Goal: Task Accomplishment & Management: Complete application form

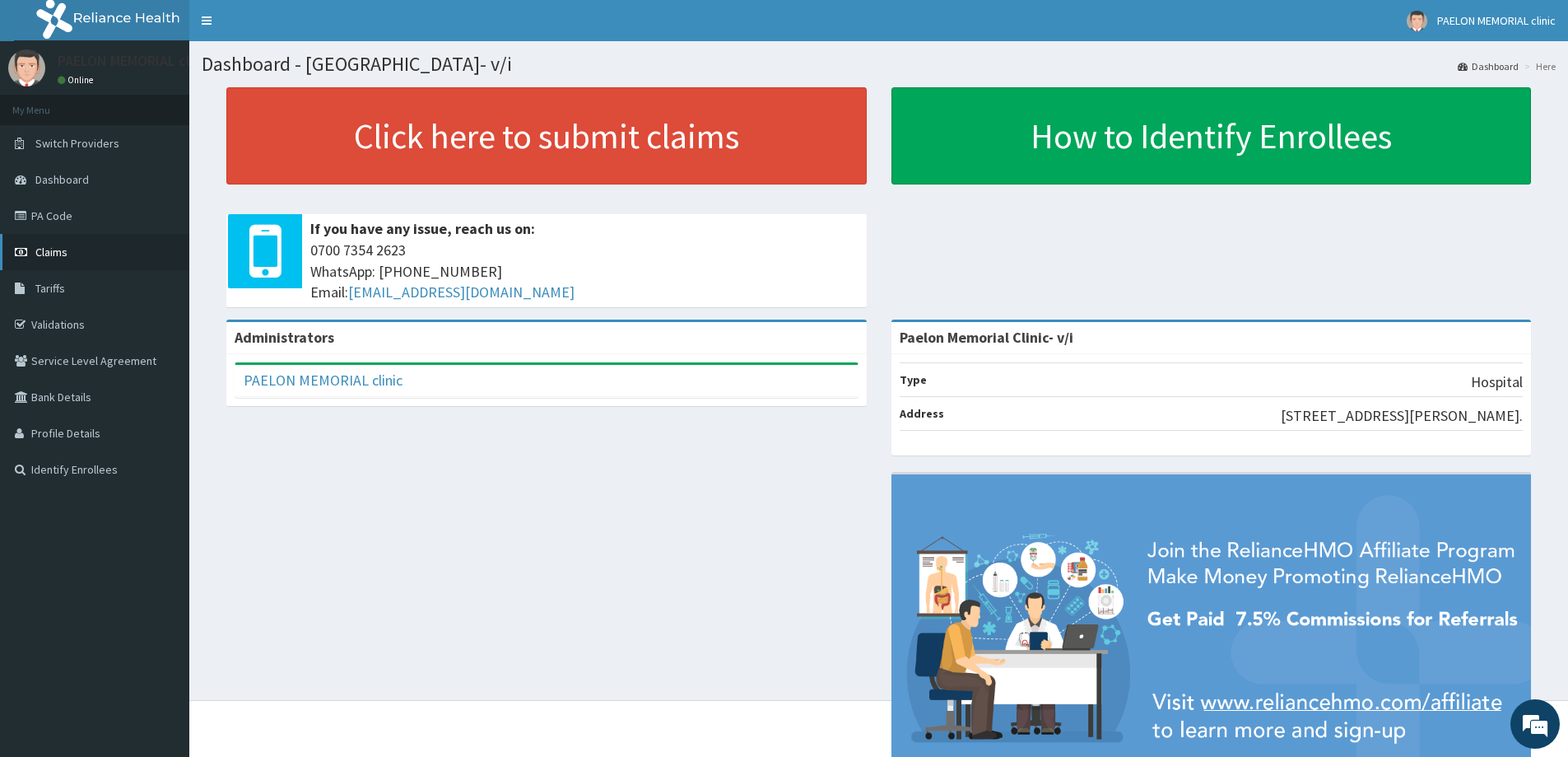
click at [80, 255] on link "Claims" at bounding box center [94, 252] width 189 height 37
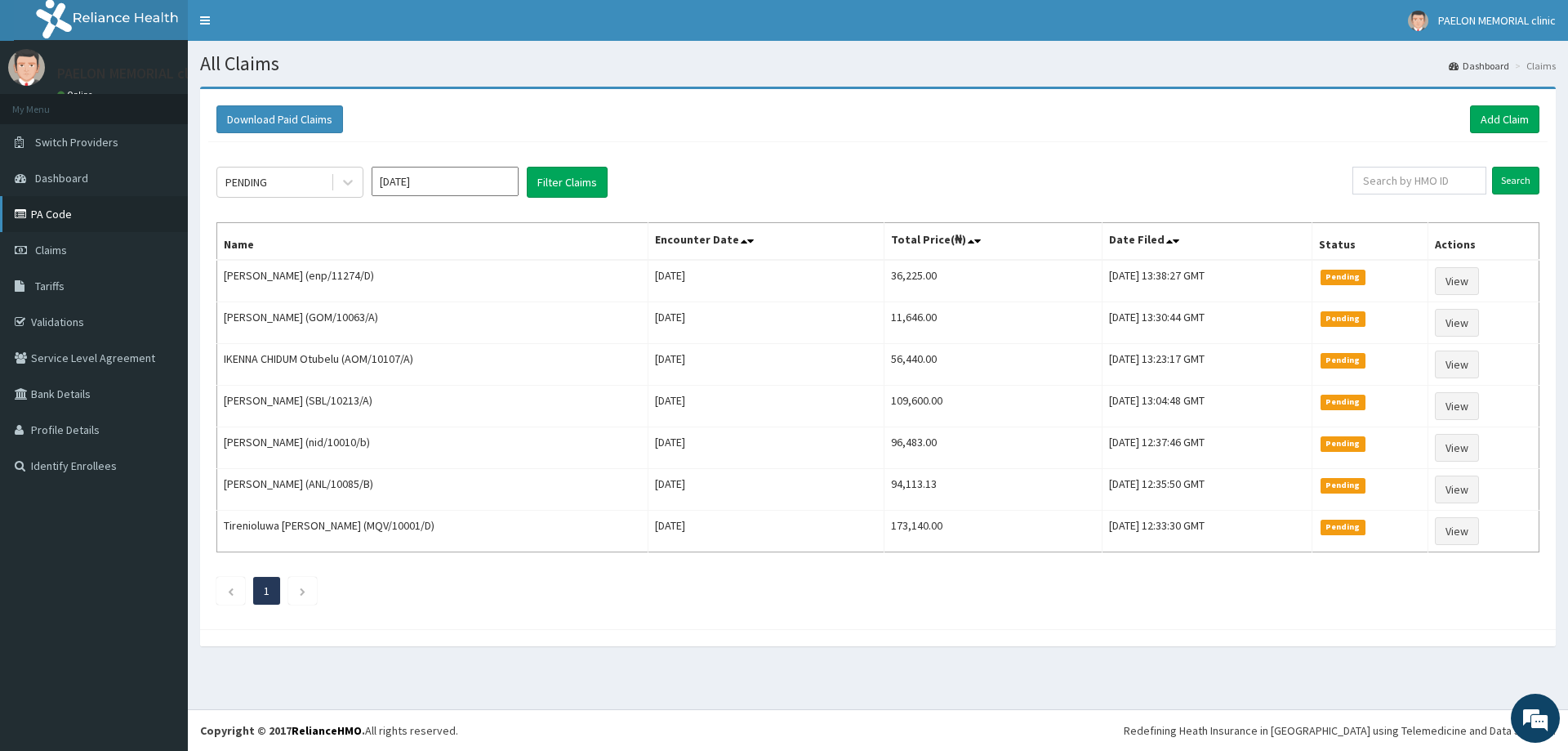
click at [91, 207] on link "PA Code" at bounding box center [93, 214] width 188 height 36
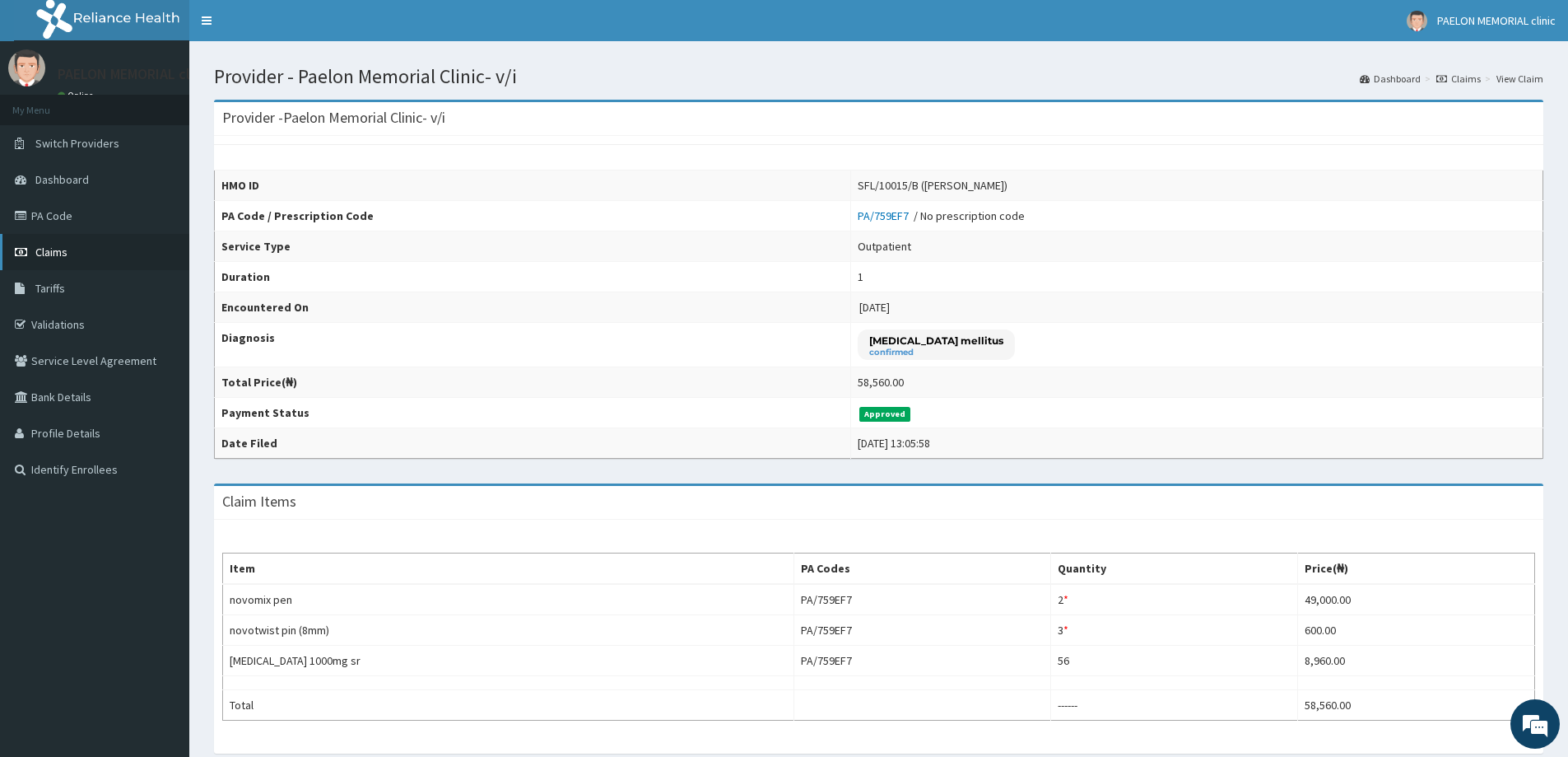
click at [77, 262] on link "Claims" at bounding box center [94, 252] width 189 height 37
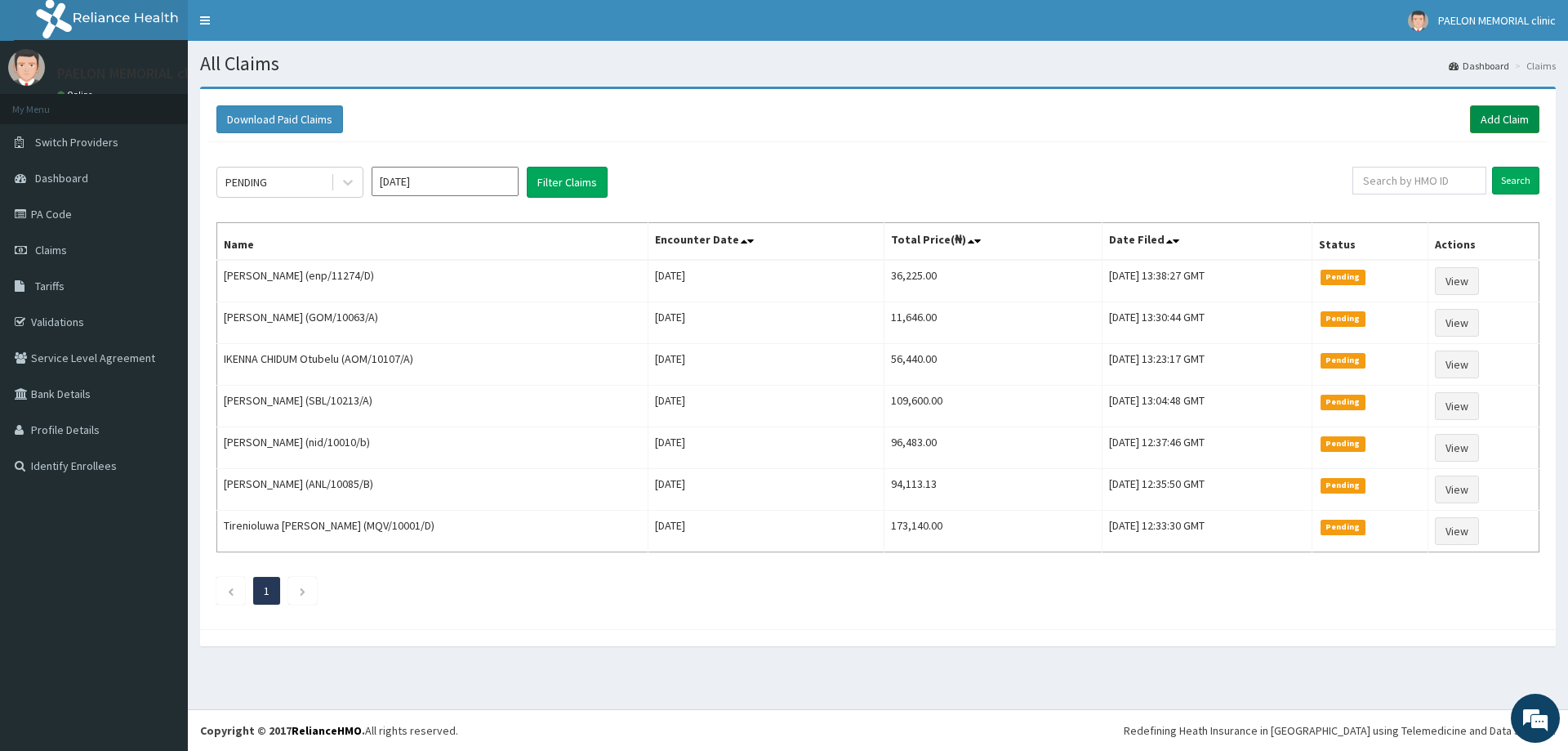
click at [1496, 118] on link "Add Claim" at bounding box center [1505, 119] width 70 height 28
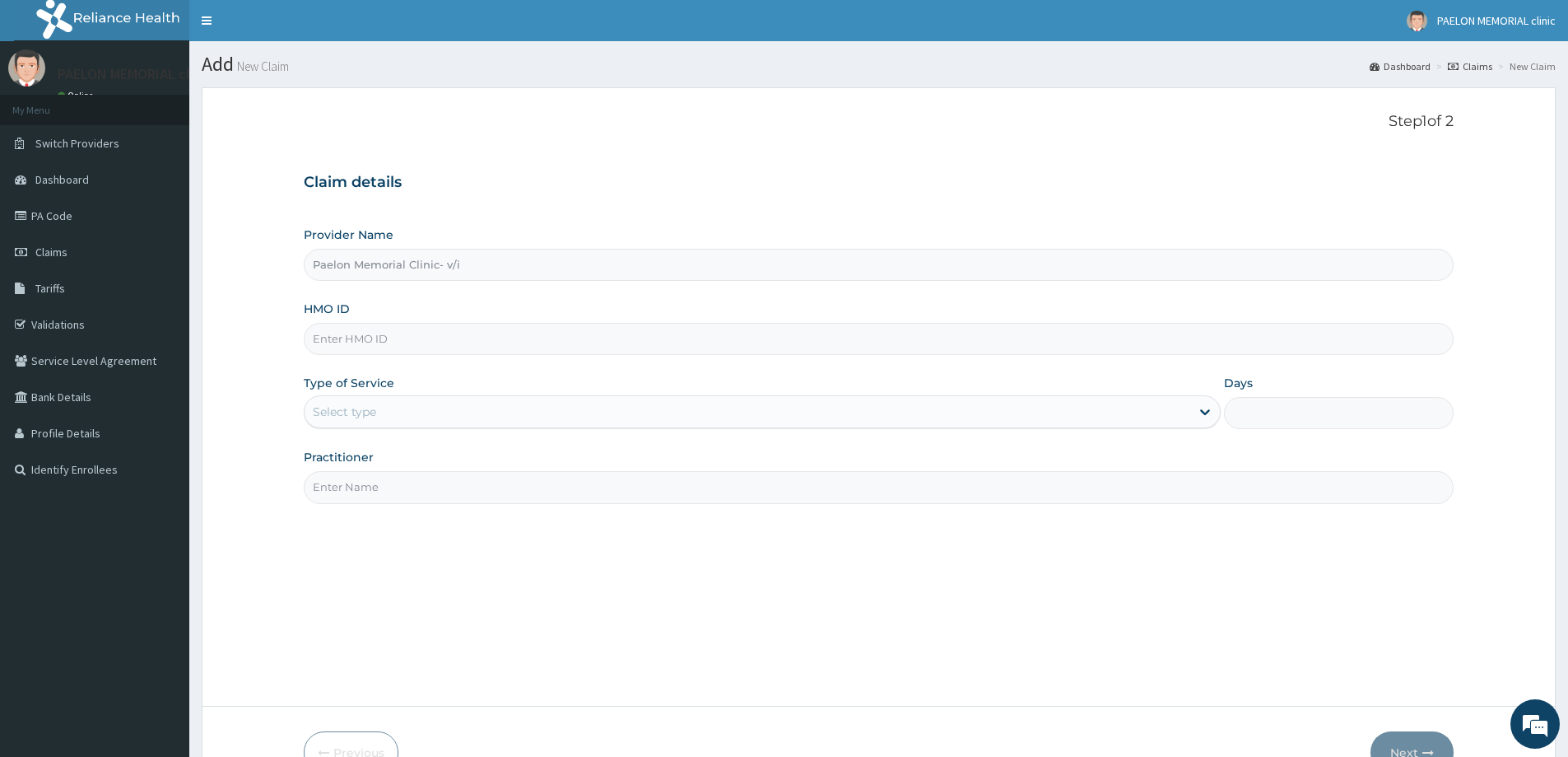
click at [483, 335] on input "HMO ID" at bounding box center [879, 338] width 1150 height 32
paste input "LMG/10200/A"
drag, startPoint x: 339, startPoint y: 334, endPoint x: 299, endPoint y: 341, distance: 40.6
click at [305, 342] on input "LMG/10200/A" at bounding box center [879, 338] width 1150 height 32
type input "LMG/10200/A"
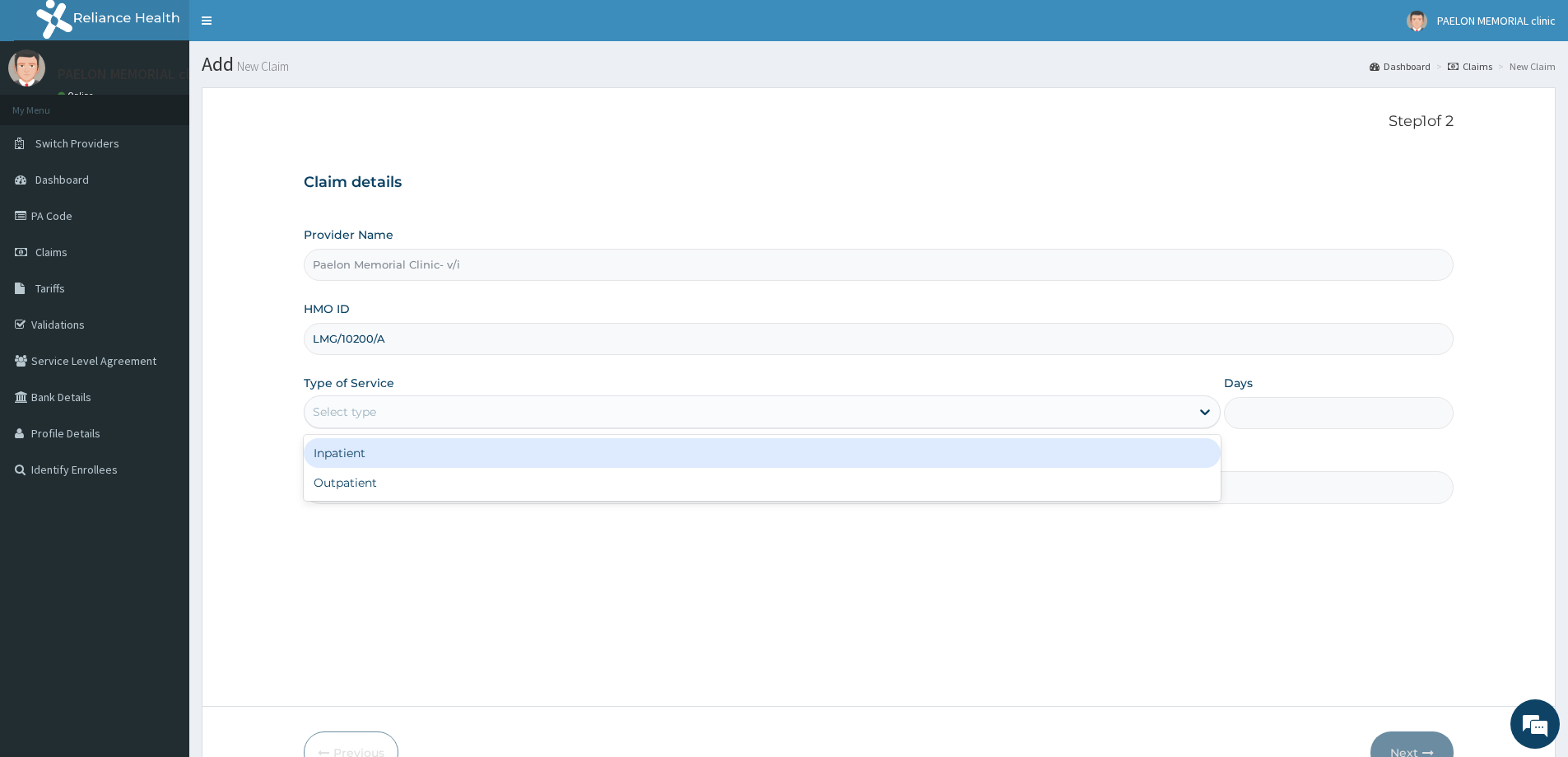
click at [361, 410] on div "Select type" at bounding box center [344, 412] width 63 height 16
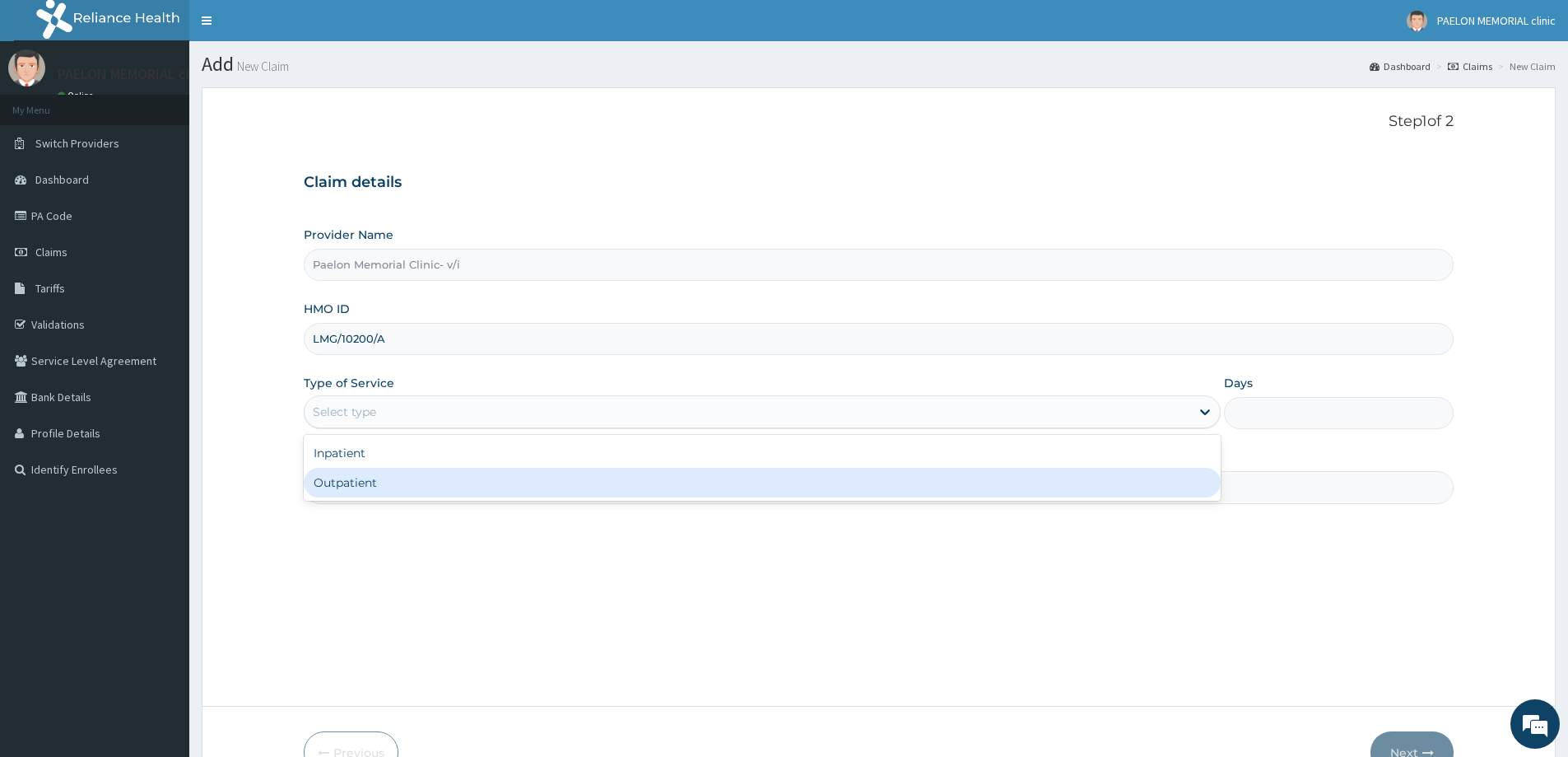
click at [372, 485] on div "Outpatient" at bounding box center [762, 482] width 916 height 29
type input "1"
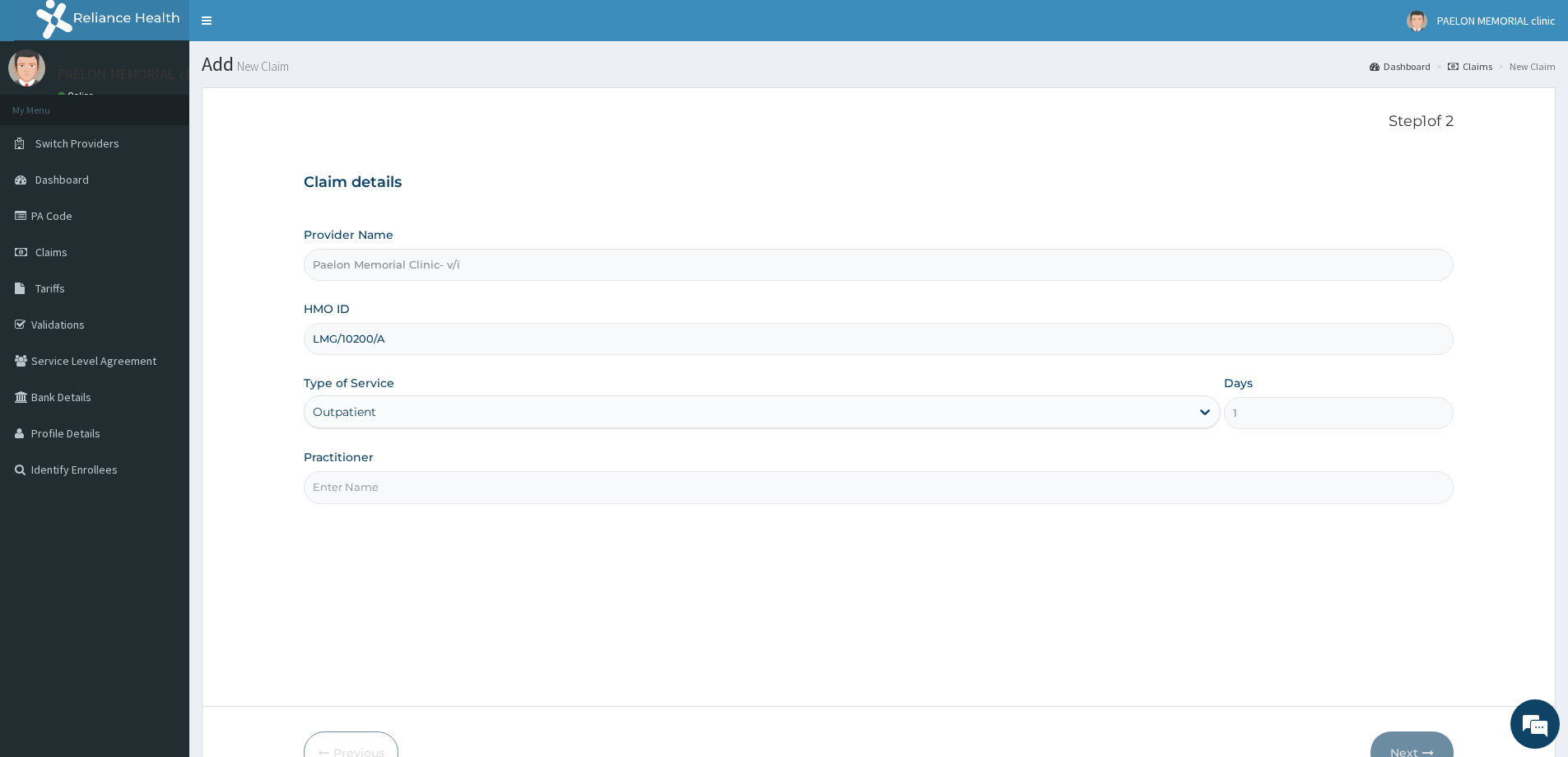
click at [425, 477] on input "Practitioner" at bounding box center [879, 487] width 1150 height 32
type input "[PERSON_NAME]"
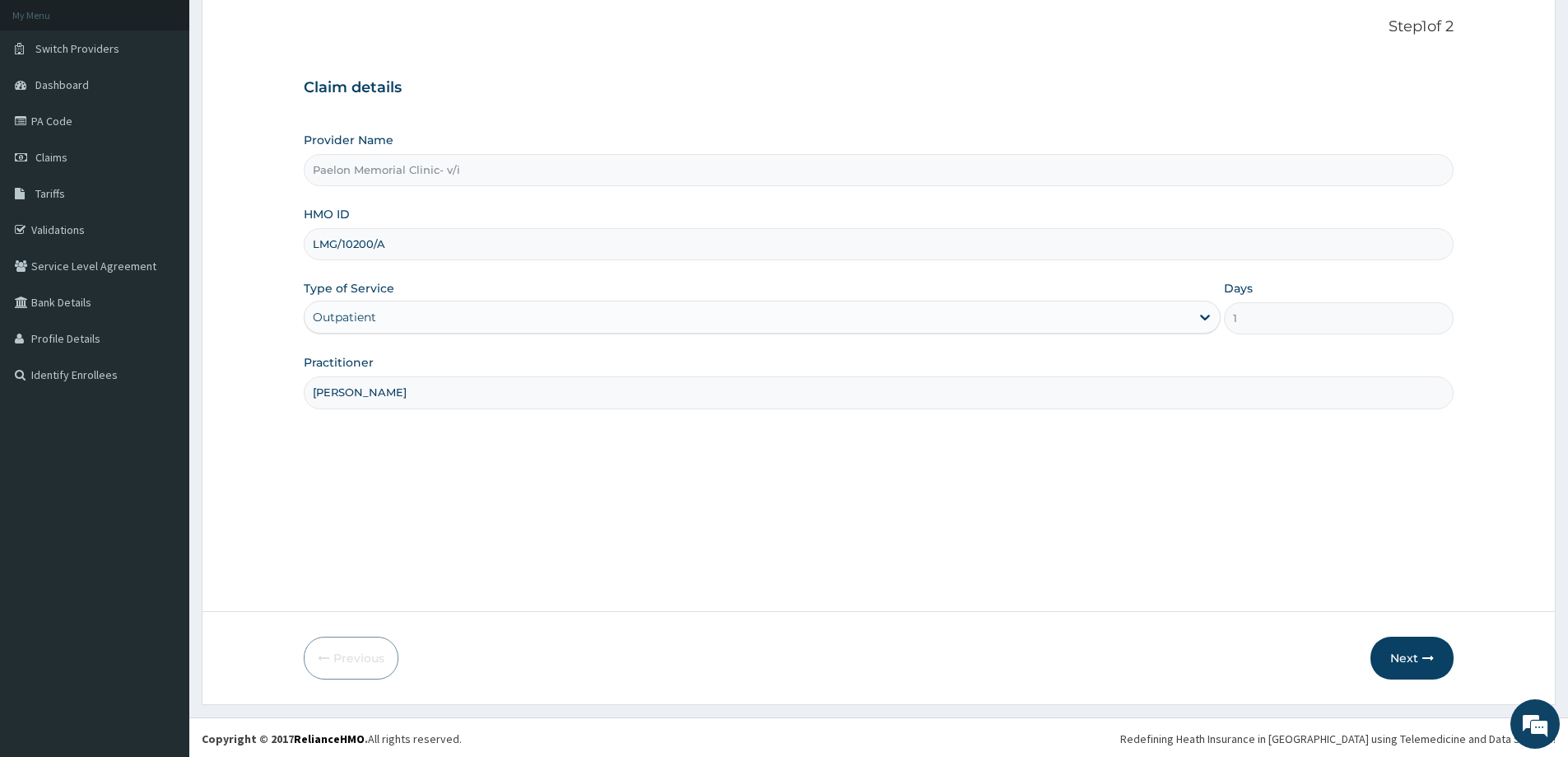
scroll to position [97, 0]
click at [1407, 655] on button "Next" at bounding box center [1411, 655] width 83 height 43
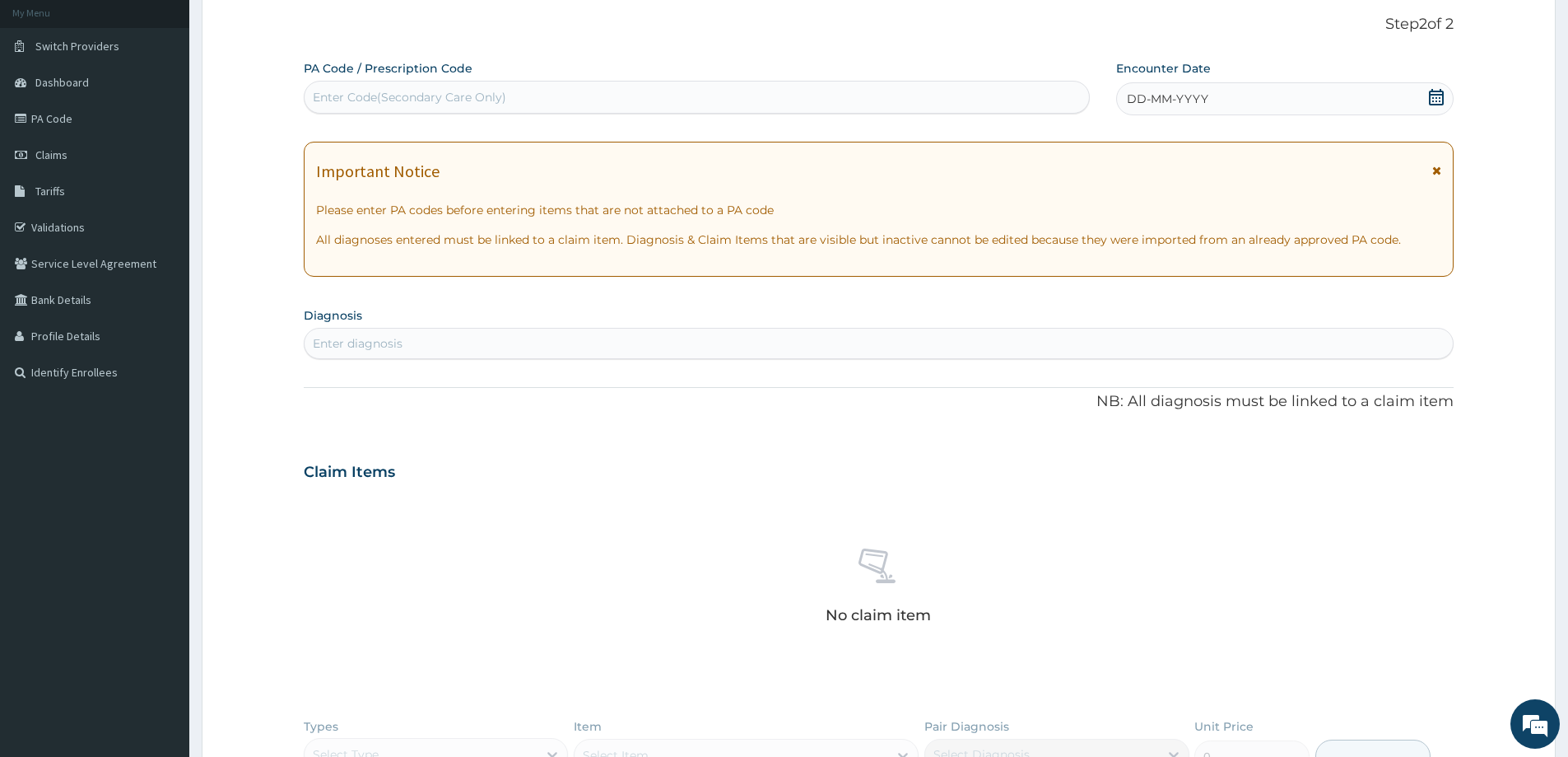
click at [648, 92] on div "Enter Code(Secondary Care Only)" at bounding box center [696, 97] width 784 height 26
paste input "PA/EEA531"
type input "PA/EEA531"
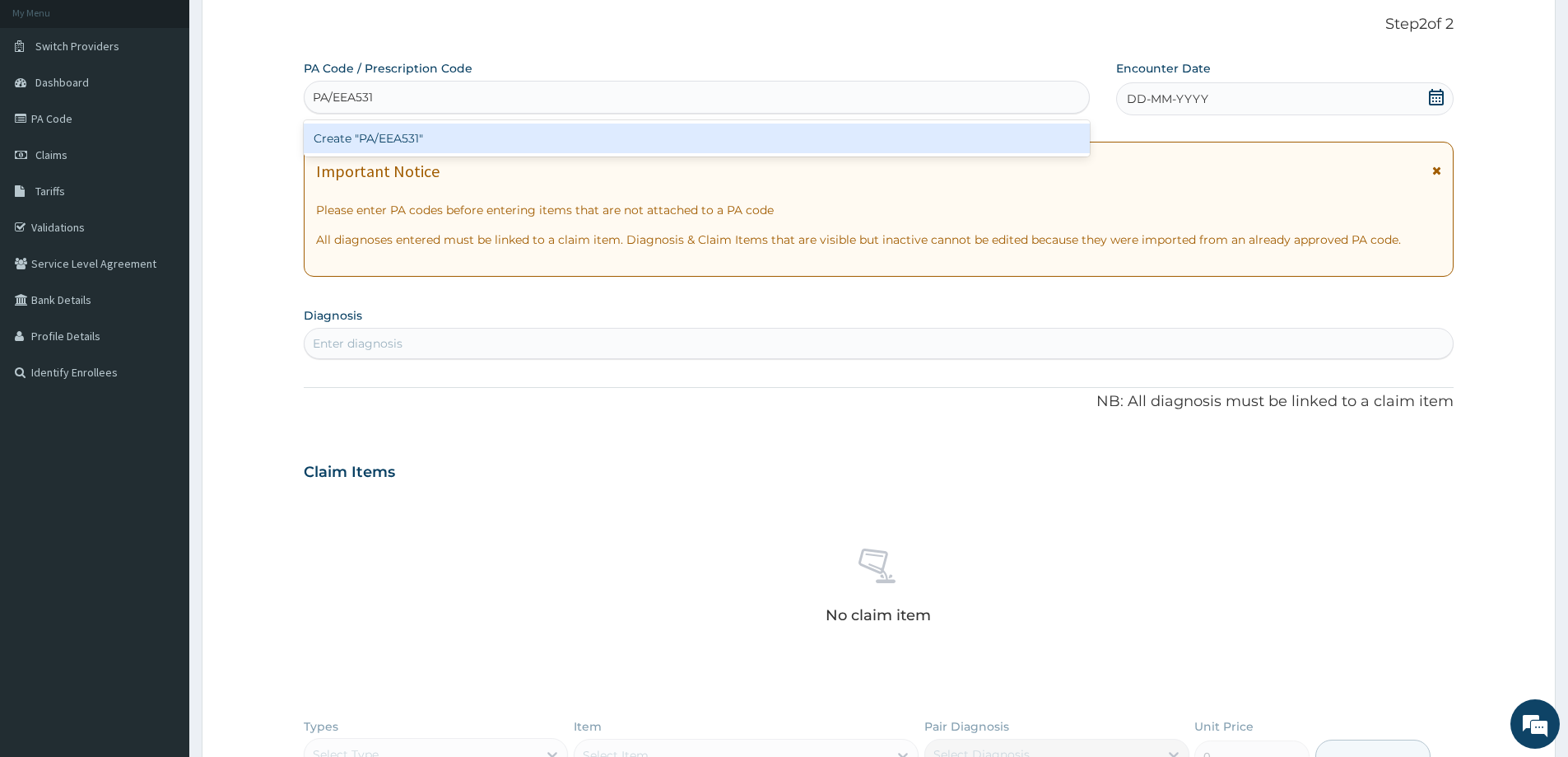
click at [632, 146] on div "Create "PA/EEA531"" at bounding box center [696, 138] width 786 height 29
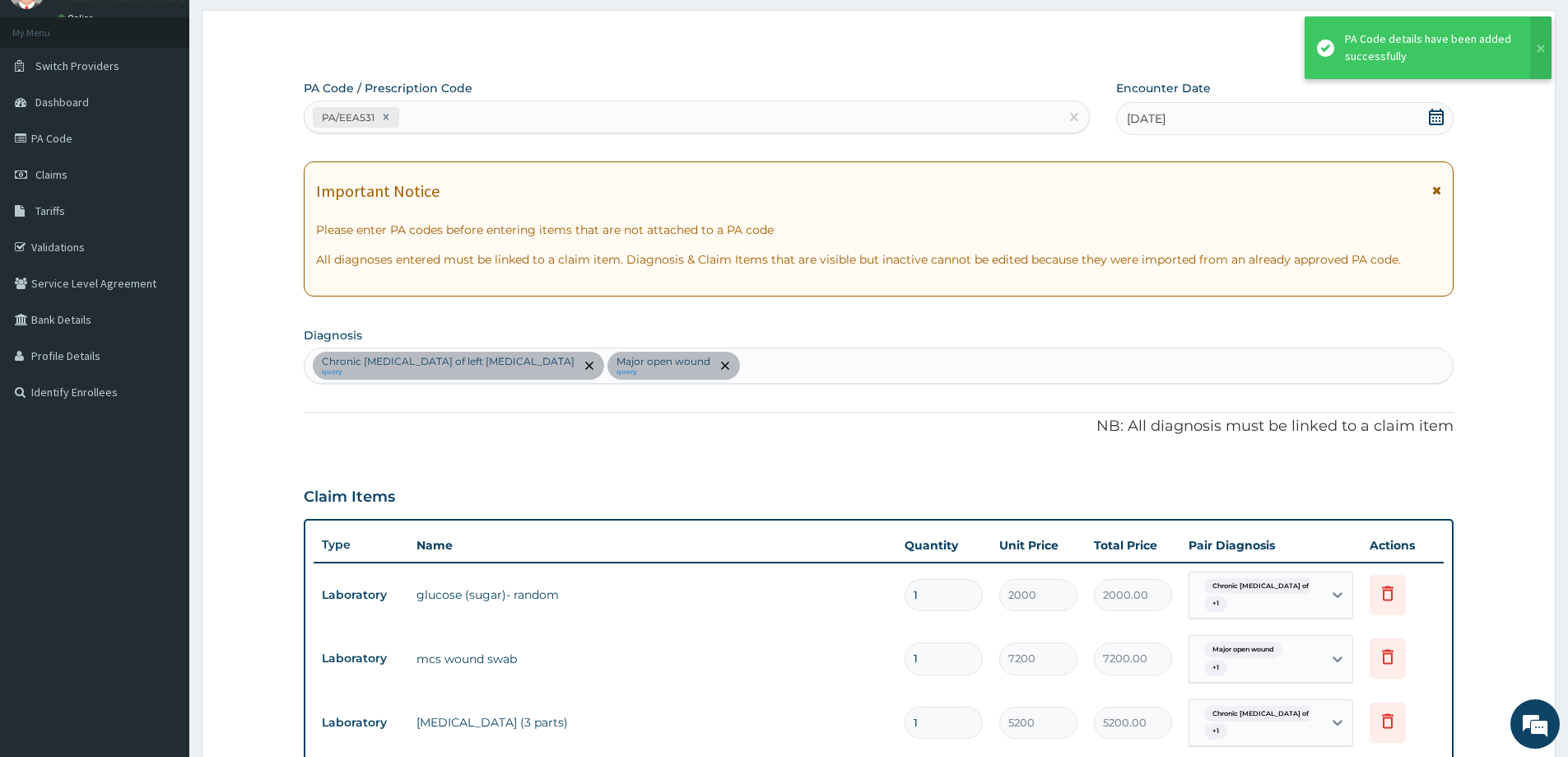
scroll to position [0, 0]
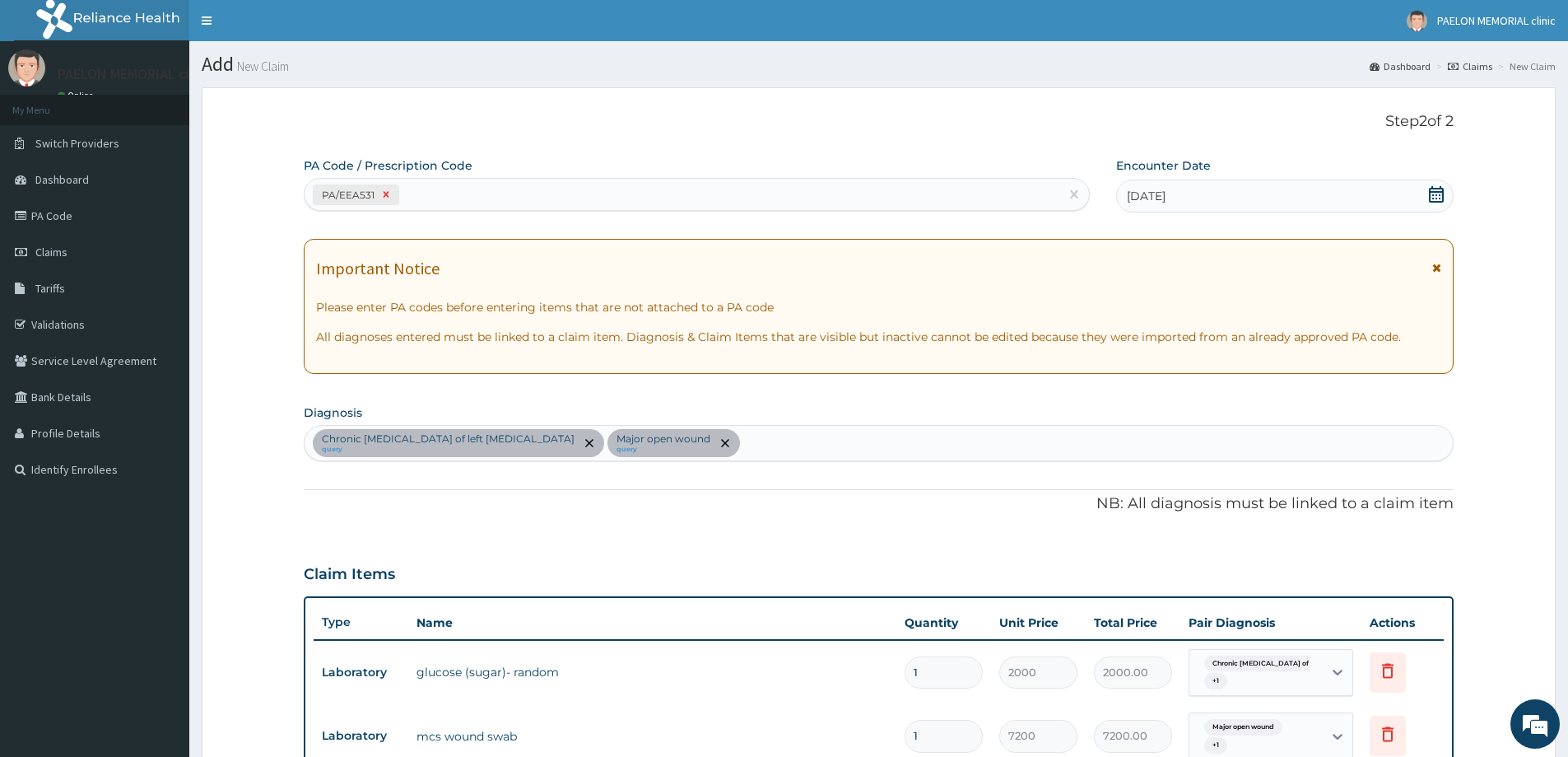
click at [383, 196] on icon at bounding box center [386, 195] width 5 height 5
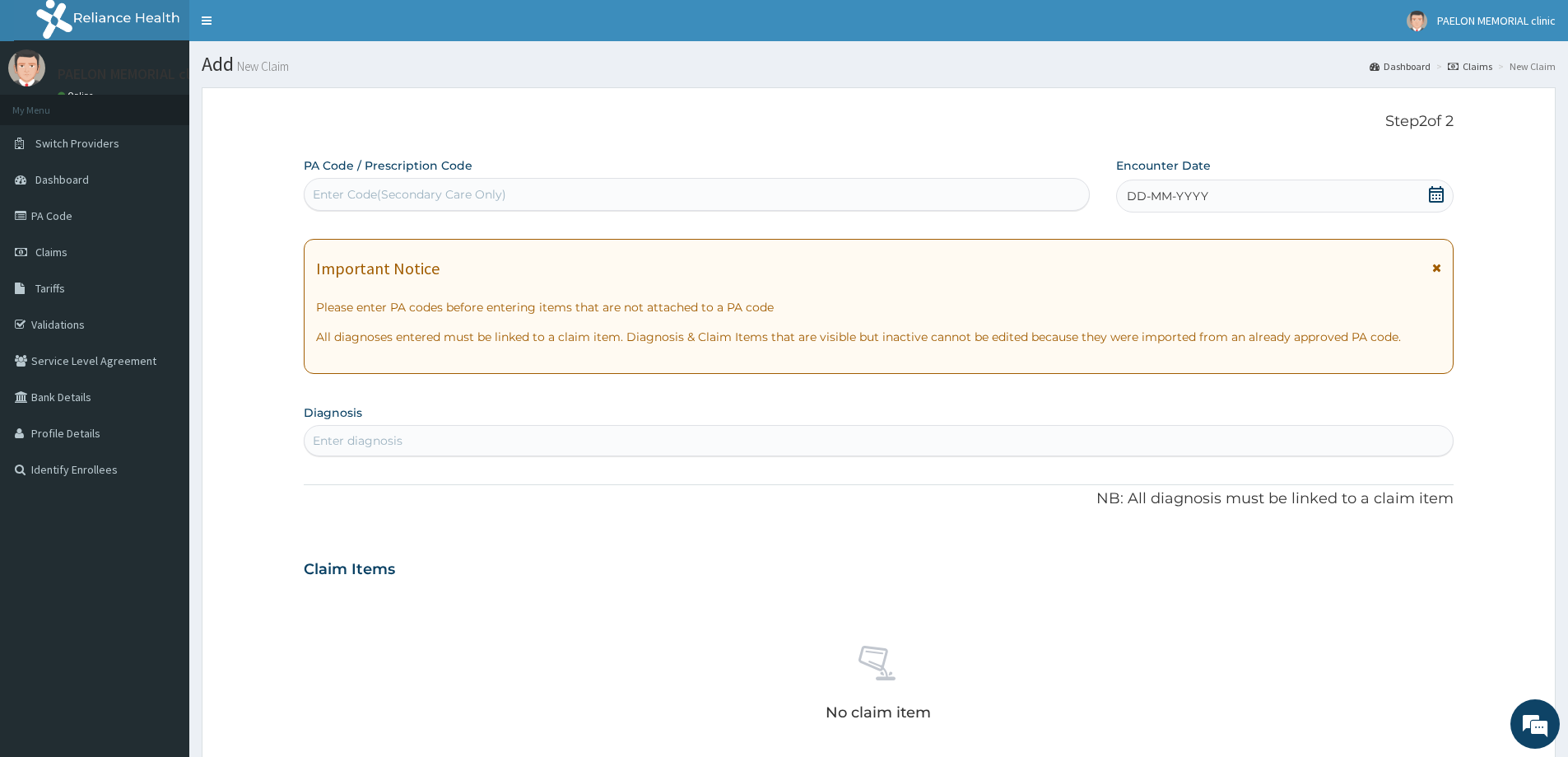
click at [842, 188] on div "Enter Code(Secondary Care Only)" at bounding box center [696, 194] width 784 height 26
paste input "PA/1B5128"
type input "PA/1B5128"
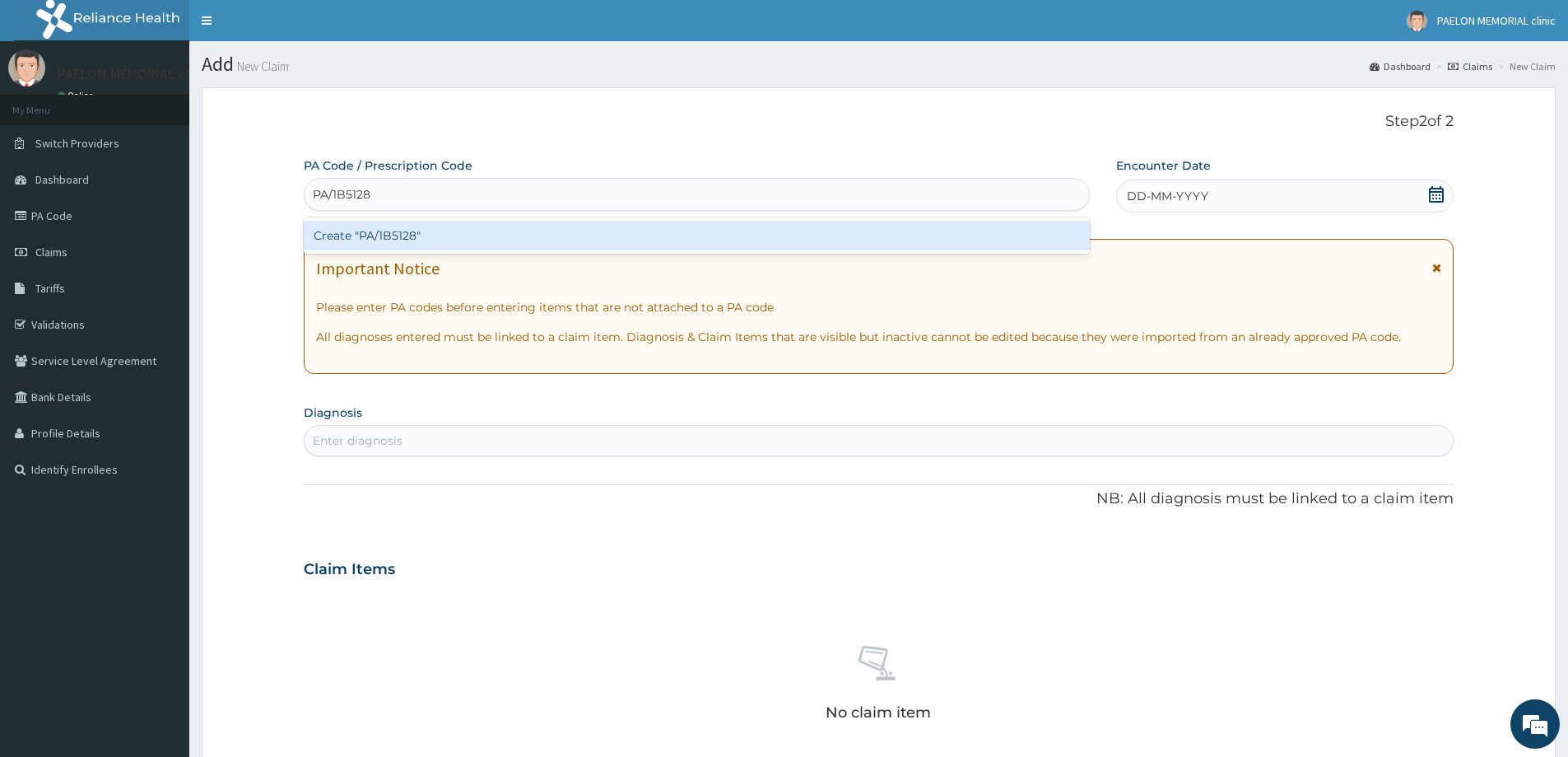
click at [827, 238] on div "Create "PA/1B5128"" at bounding box center [696, 236] width 786 height 29
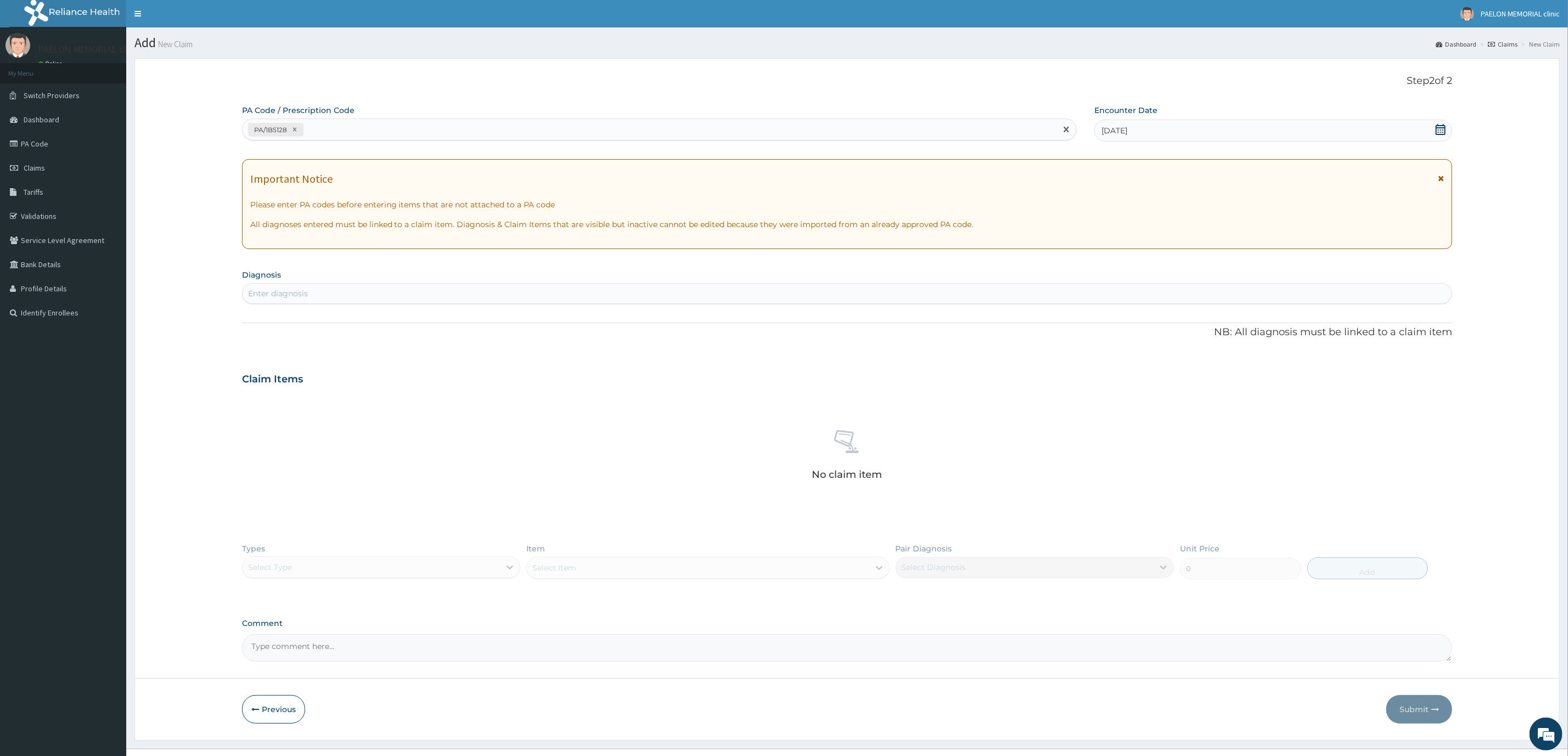
drag, startPoint x: 969, startPoint y: 0, endPoint x: 1207, endPoint y: 407, distance: 471.5
click at [1045, 407] on div "No claim item" at bounding box center [847, 457] width 1211 height 126
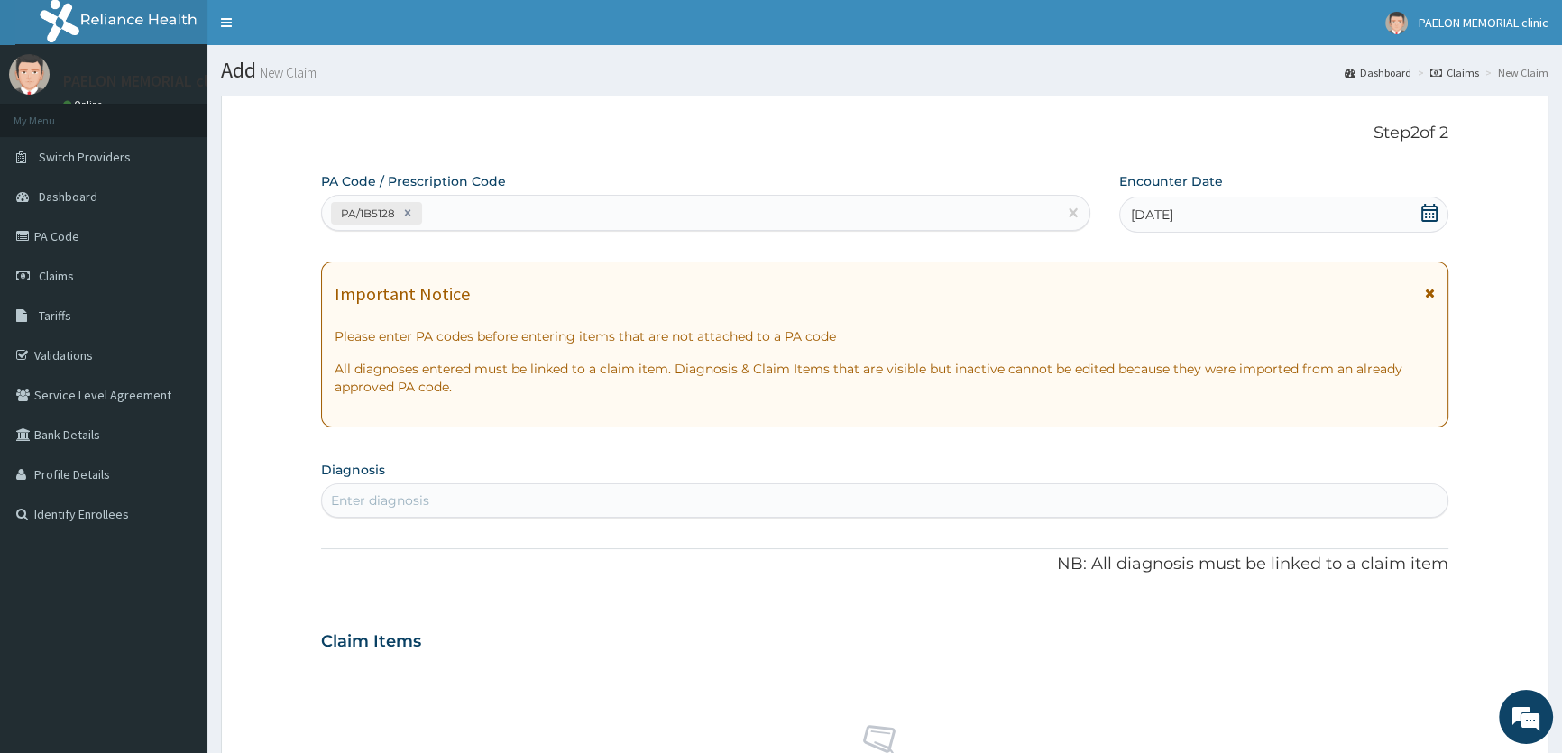
drag, startPoint x: 2481, startPoint y: 0, endPoint x: 1095, endPoint y: 445, distance: 1455.6
click at [1095, 445] on div "PA Code / Prescription Code PA/1B5128 Encounter Date [DATE] Important Notice Pl…" at bounding box center [884, 638] width 1127 height 933
click at [98, 243] on link "PA Code" at bounding box center [103, 236] width 207 height 40
click at [68, 250] on link "PA Code" at bounding box center [103, 236] width 207 height 40
